Goal: Task Accomplishment & Management: Manage account settings

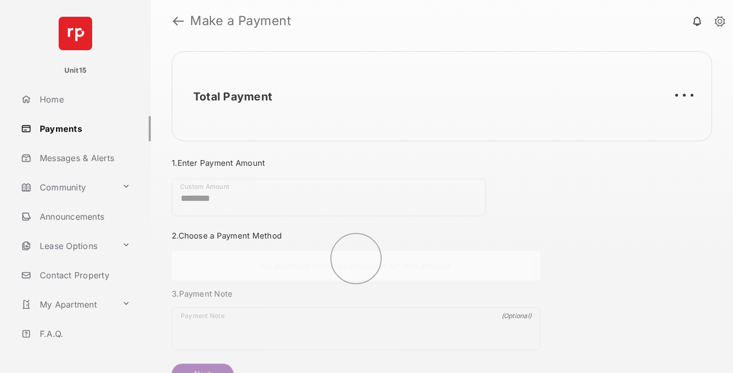
scroll to position [57, 0]
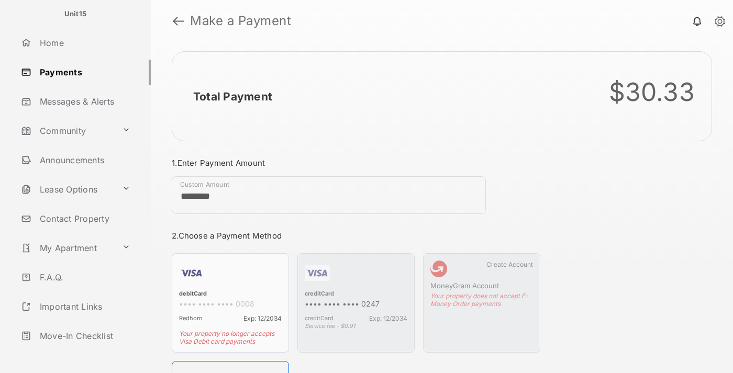
click at [82, 353] on link "Logout" at bounding box center [84, 365] width 134 height 25
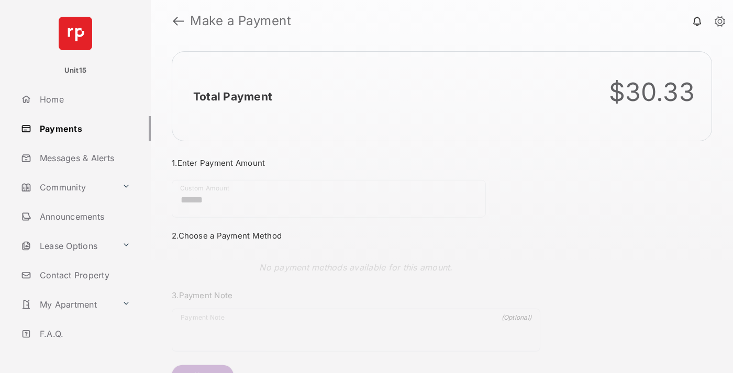
scroll to position [57, 0]
